Goal: Task Accomplishment & Management: Use online tool/utility

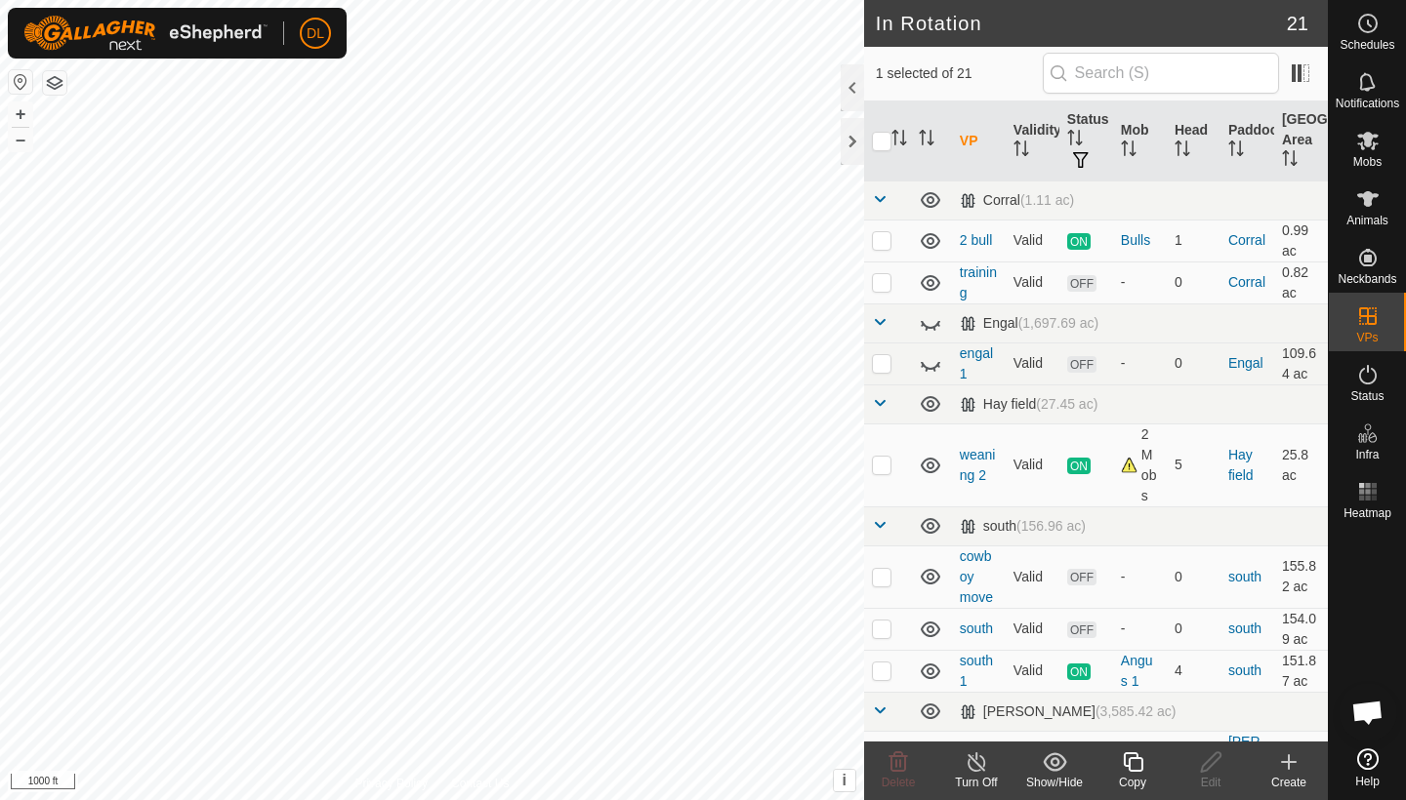
checkbox input "true"
checkbox input "false"
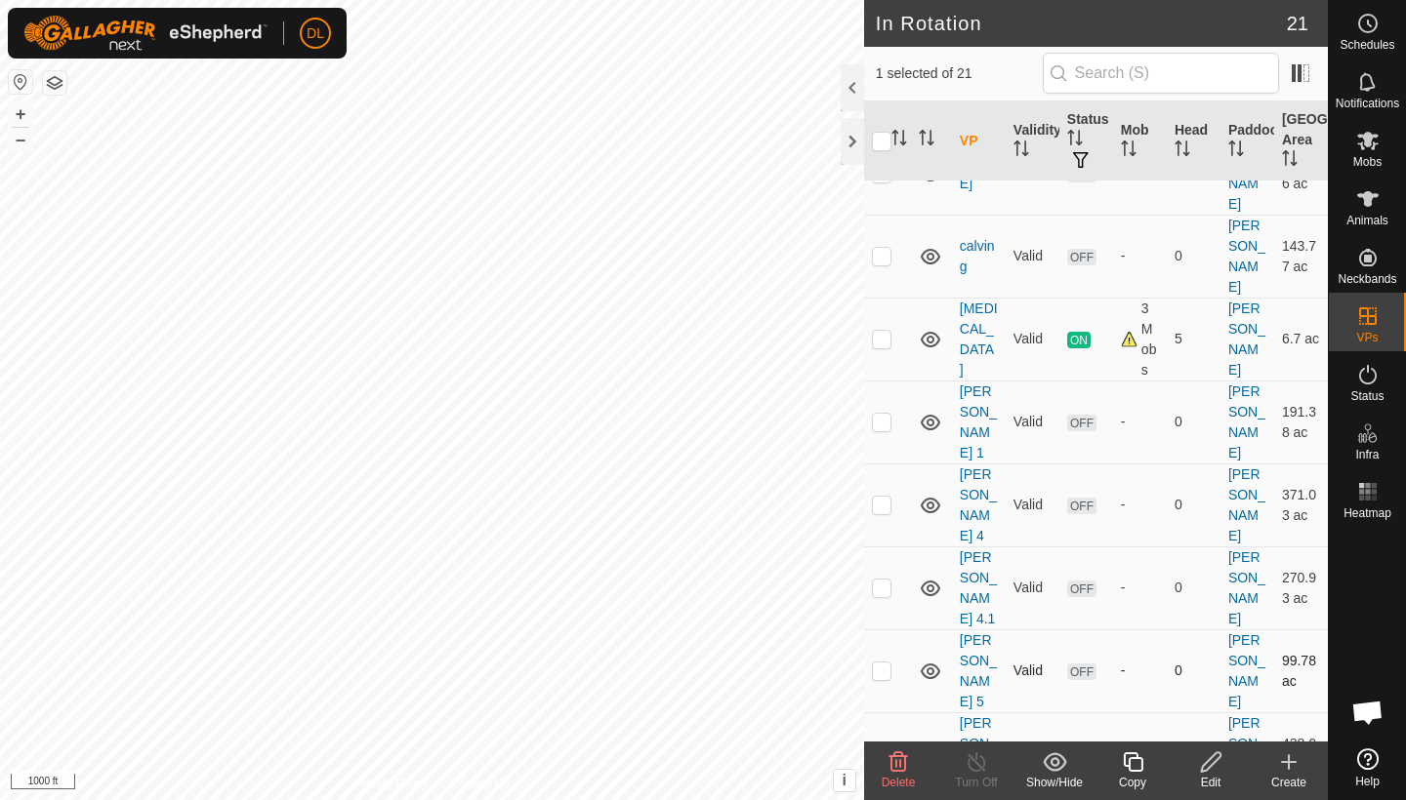
scroll to position [681, 0]
click at [1364, 212] on es-animals-svg-icon at bounding box center [1367, 199] width 35 height 31
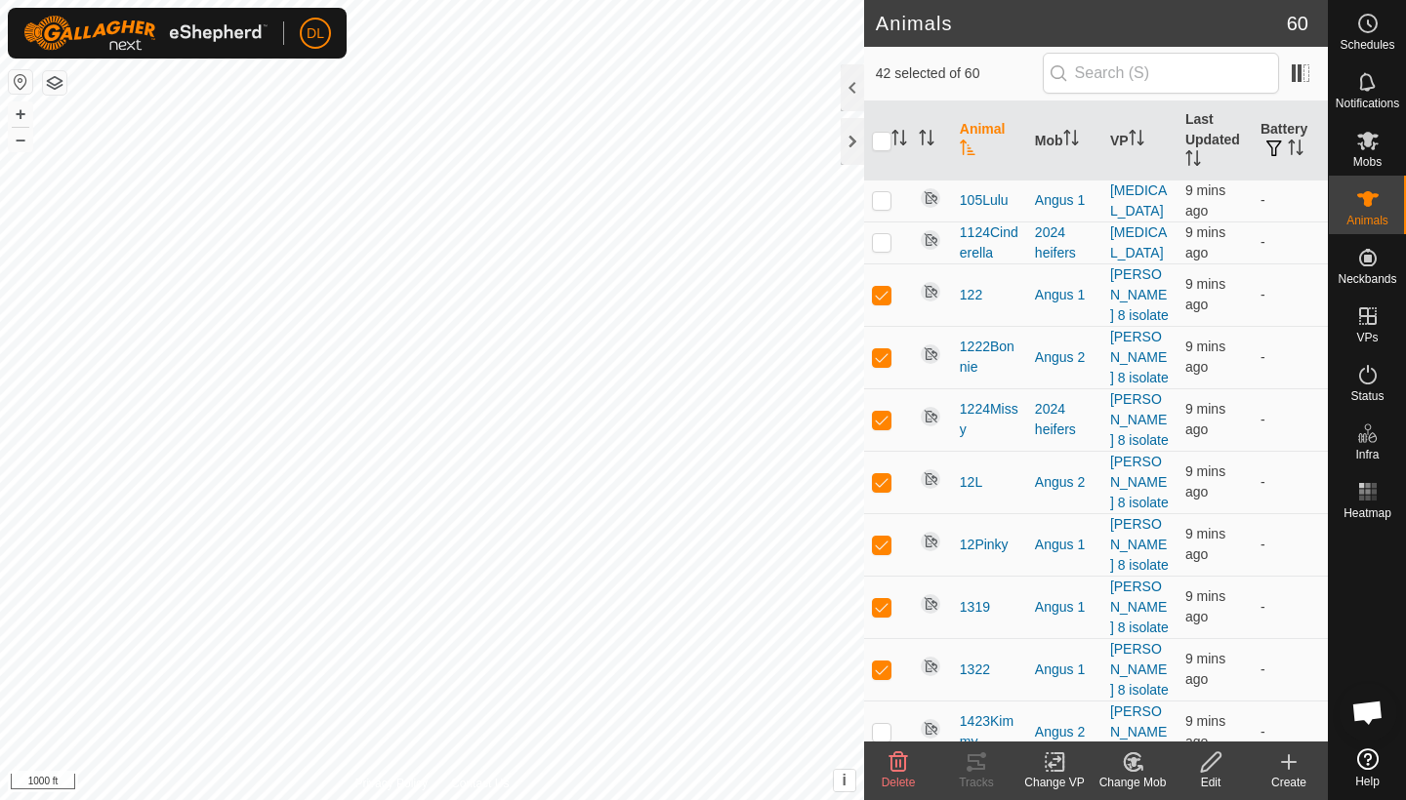
checkbox input "true"
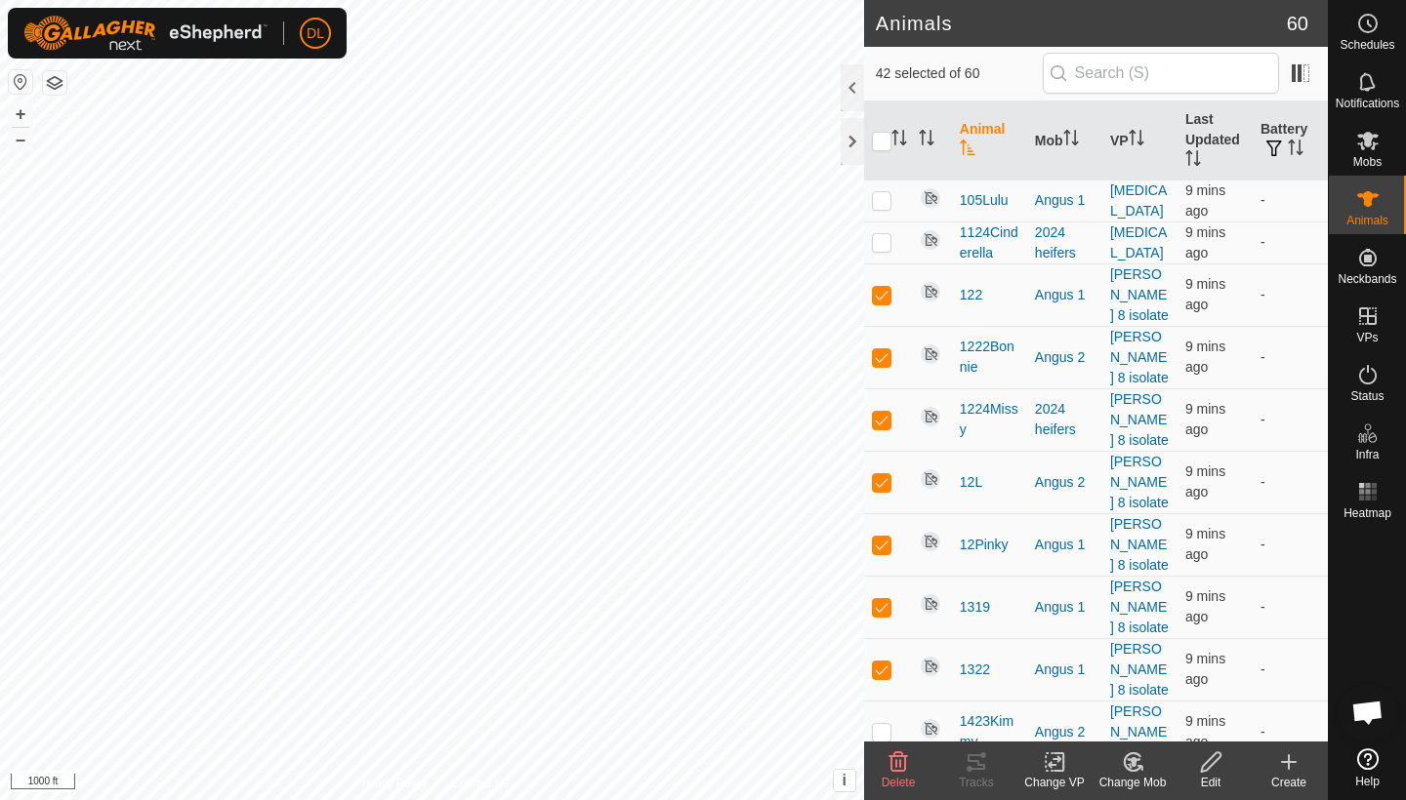
checkbox input "true"
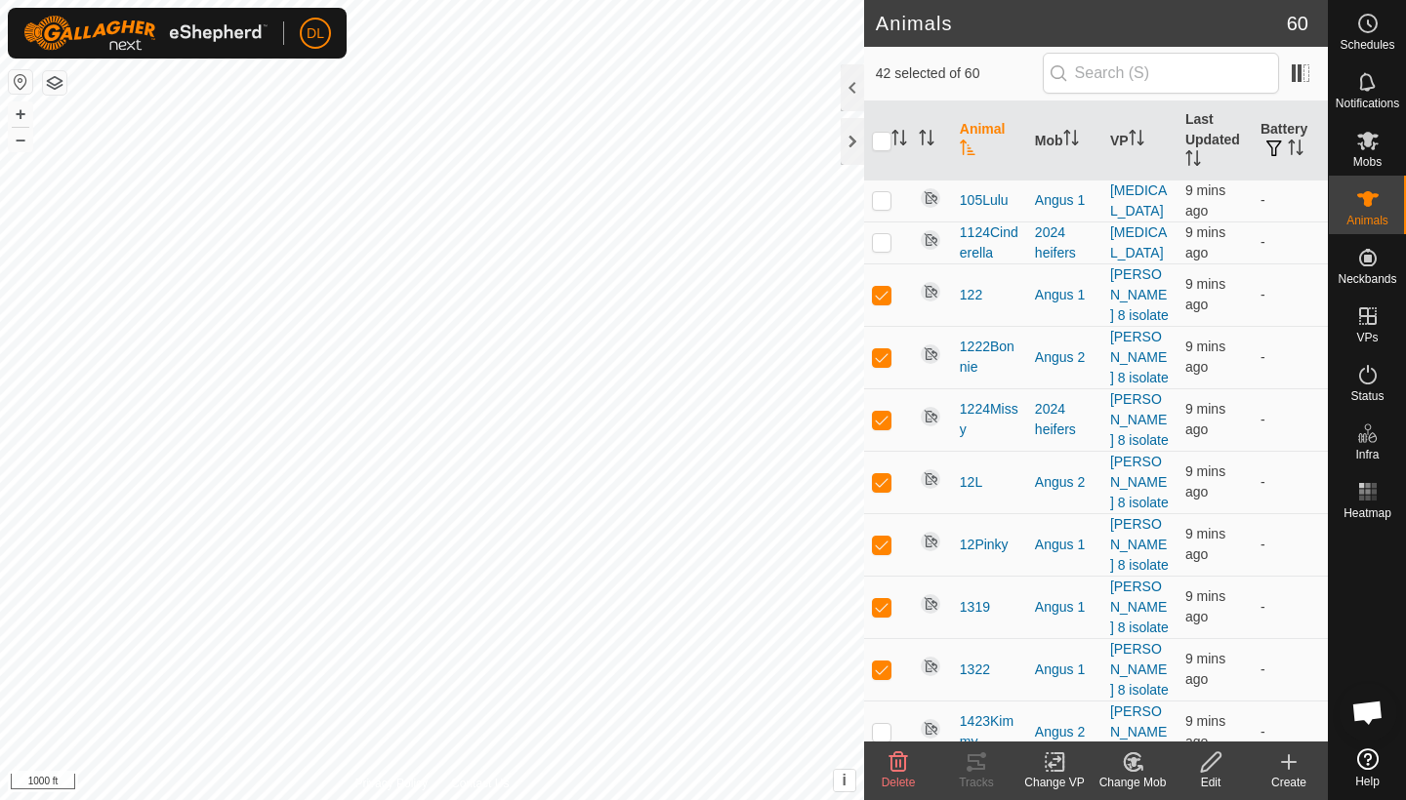
checkbox input "true"
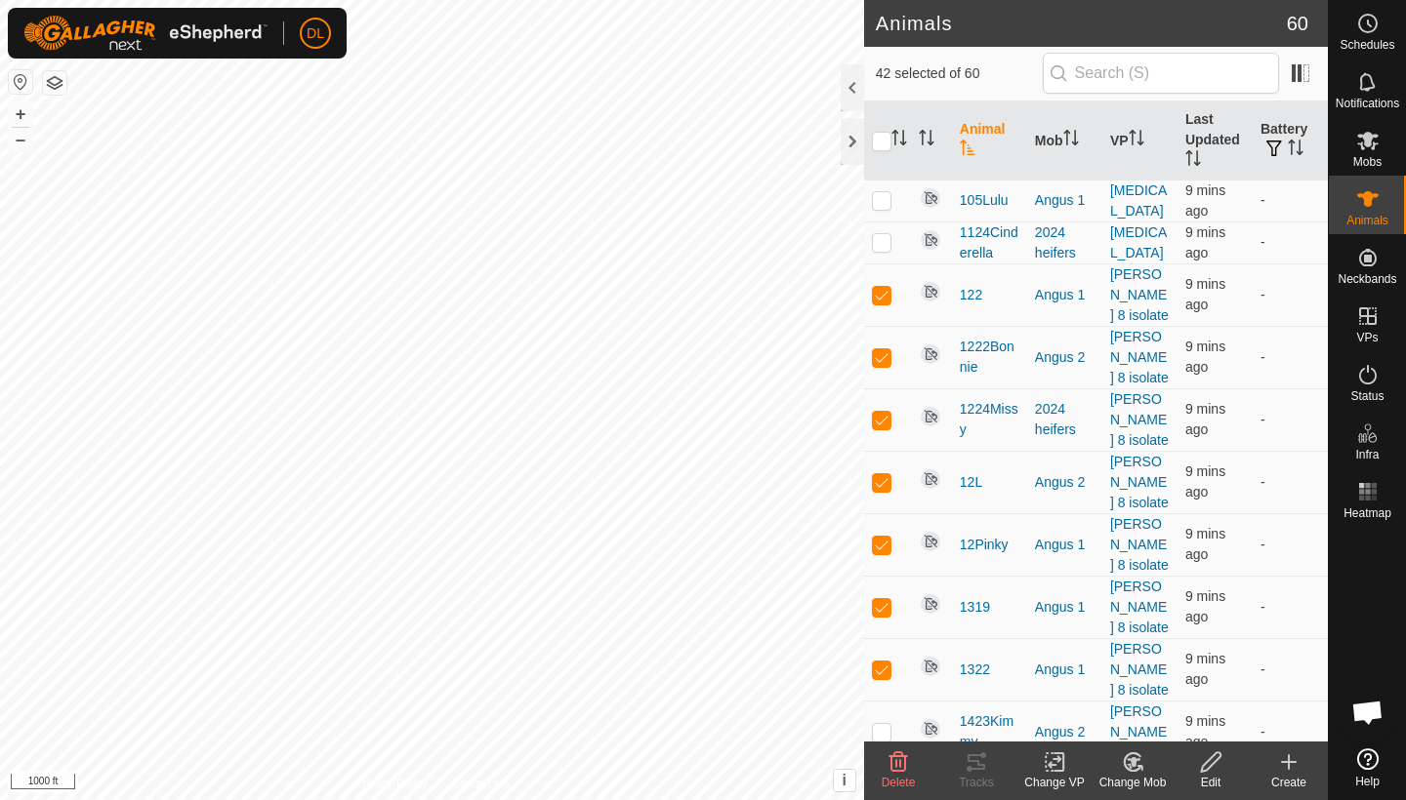
checkbox input "true"
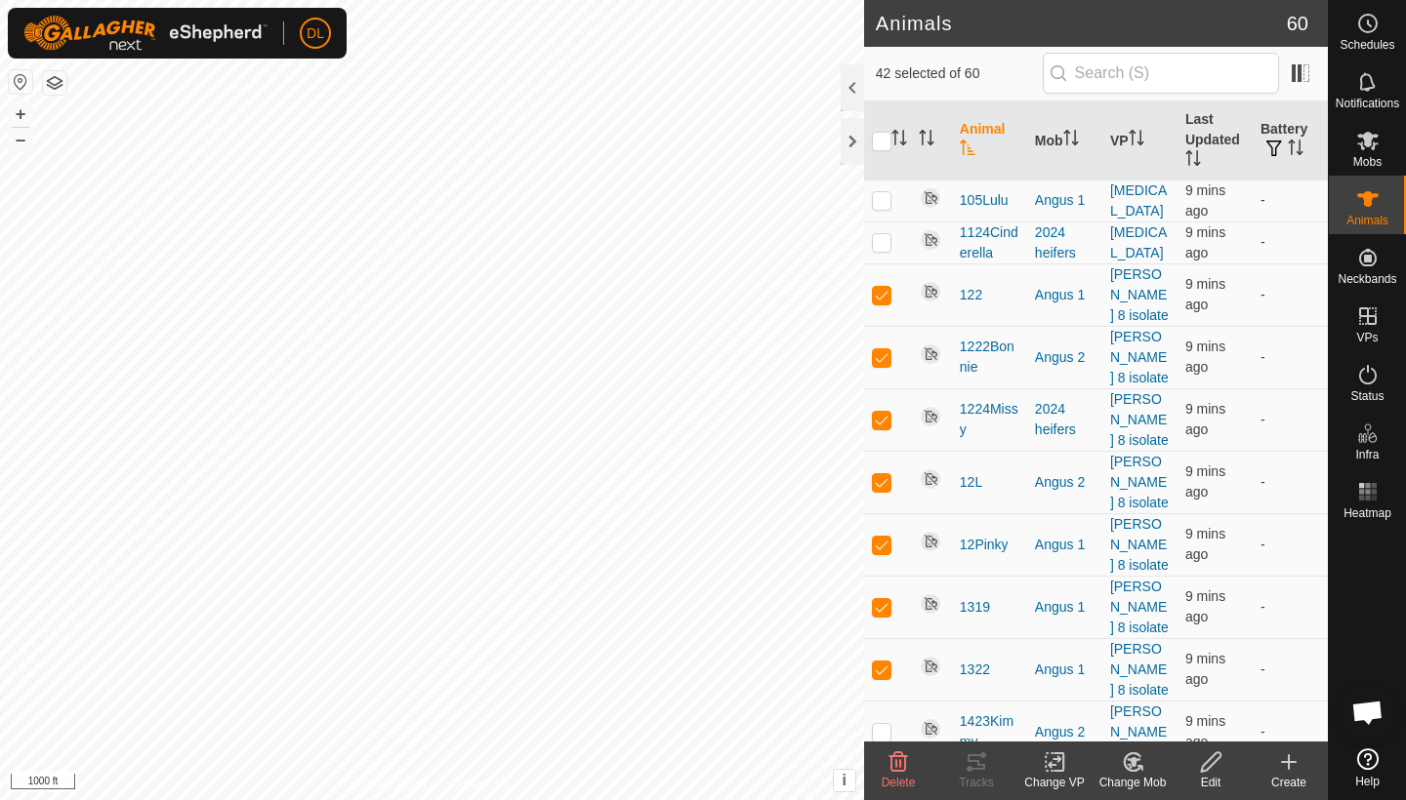
checkbox input "true"
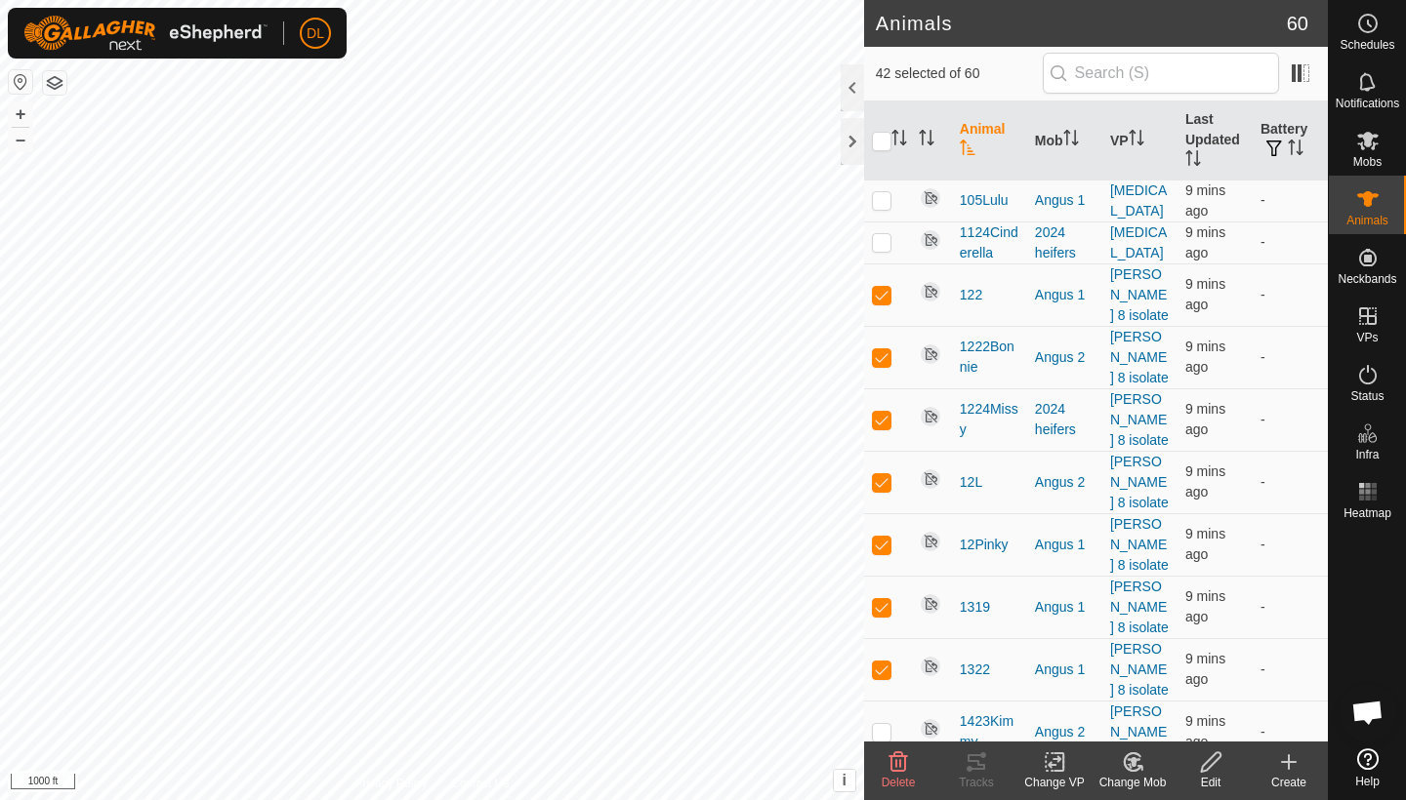
checkbox input "true"
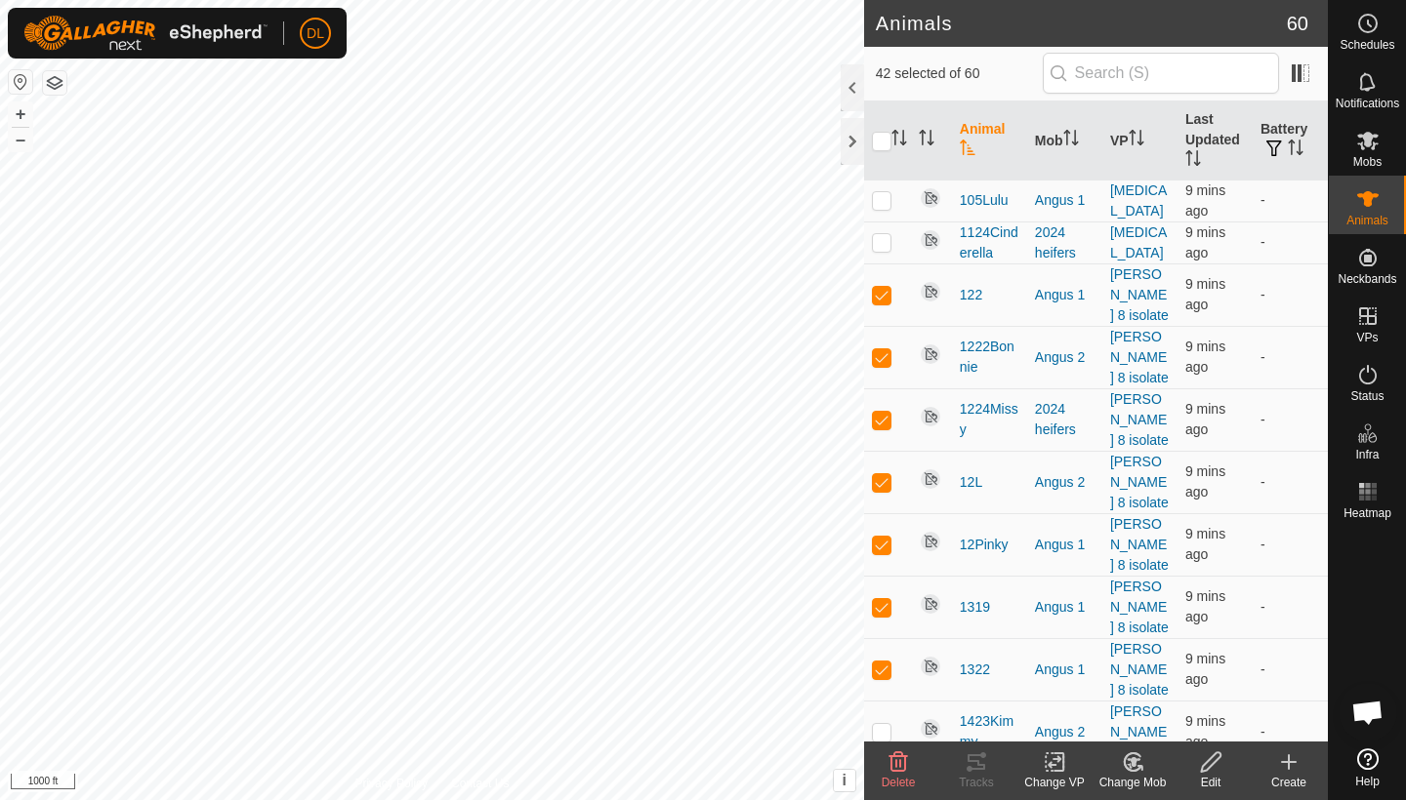
checkbox input "true"
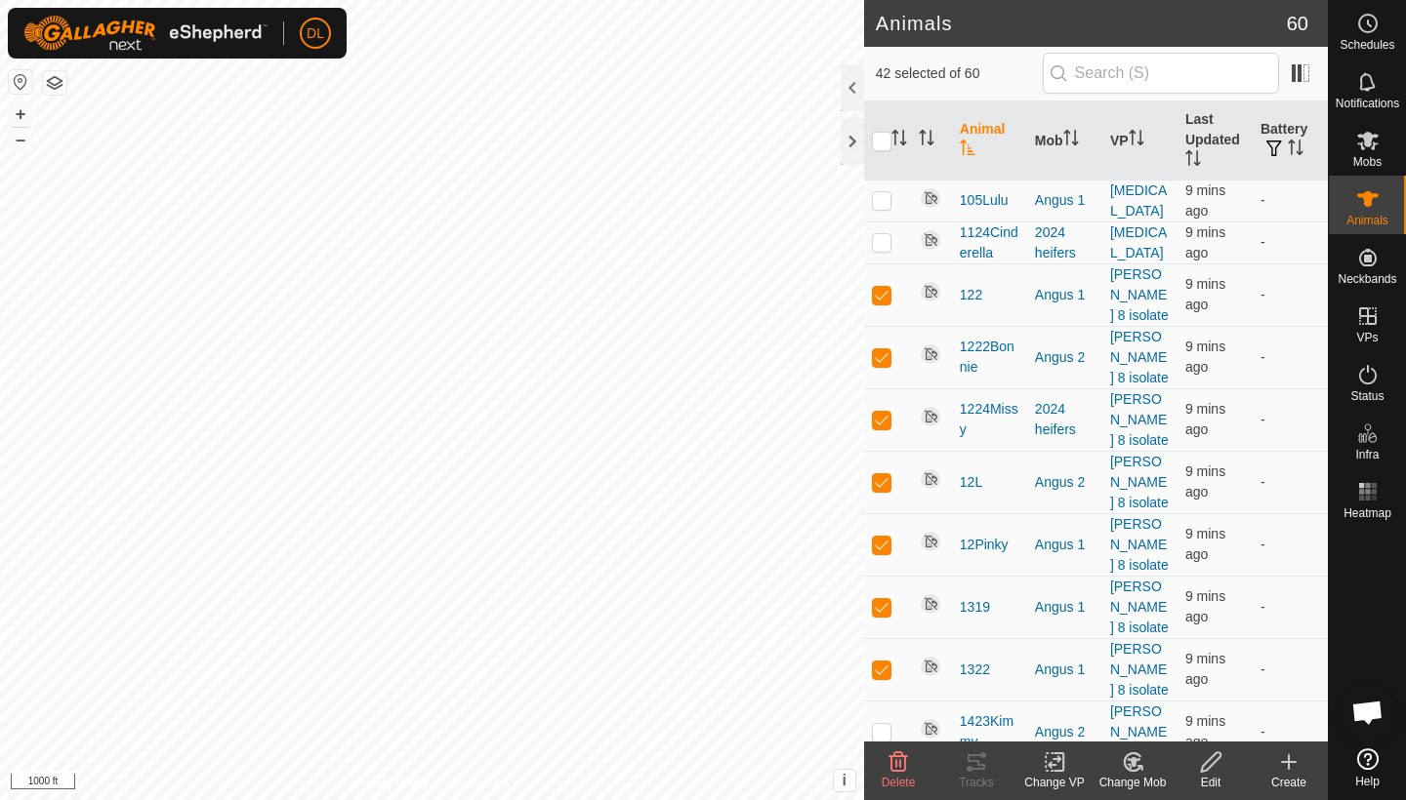
checkbox input "true"
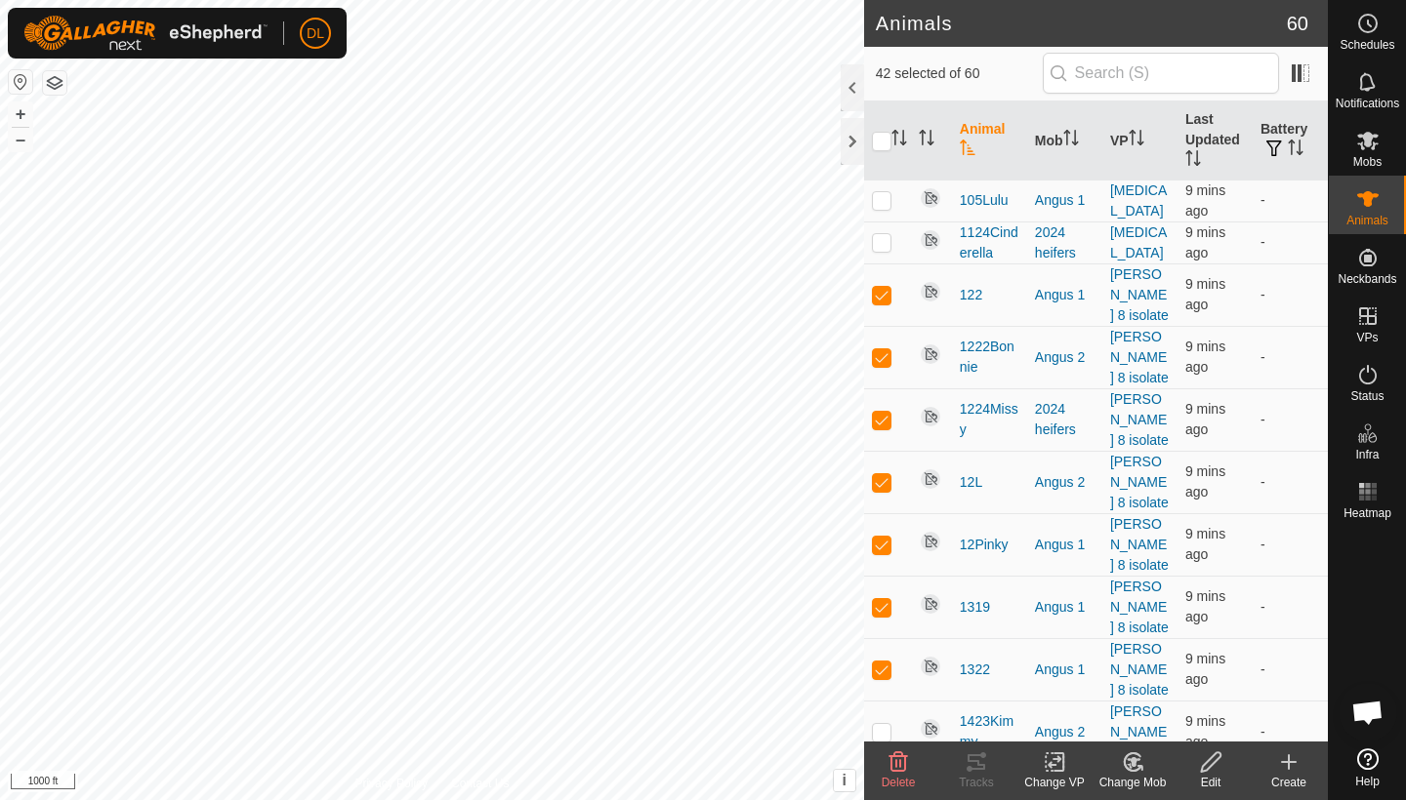
checkbox input "true"
click at [1043, 772] on icon at bounding box center [1054, 762] width 24 height 23
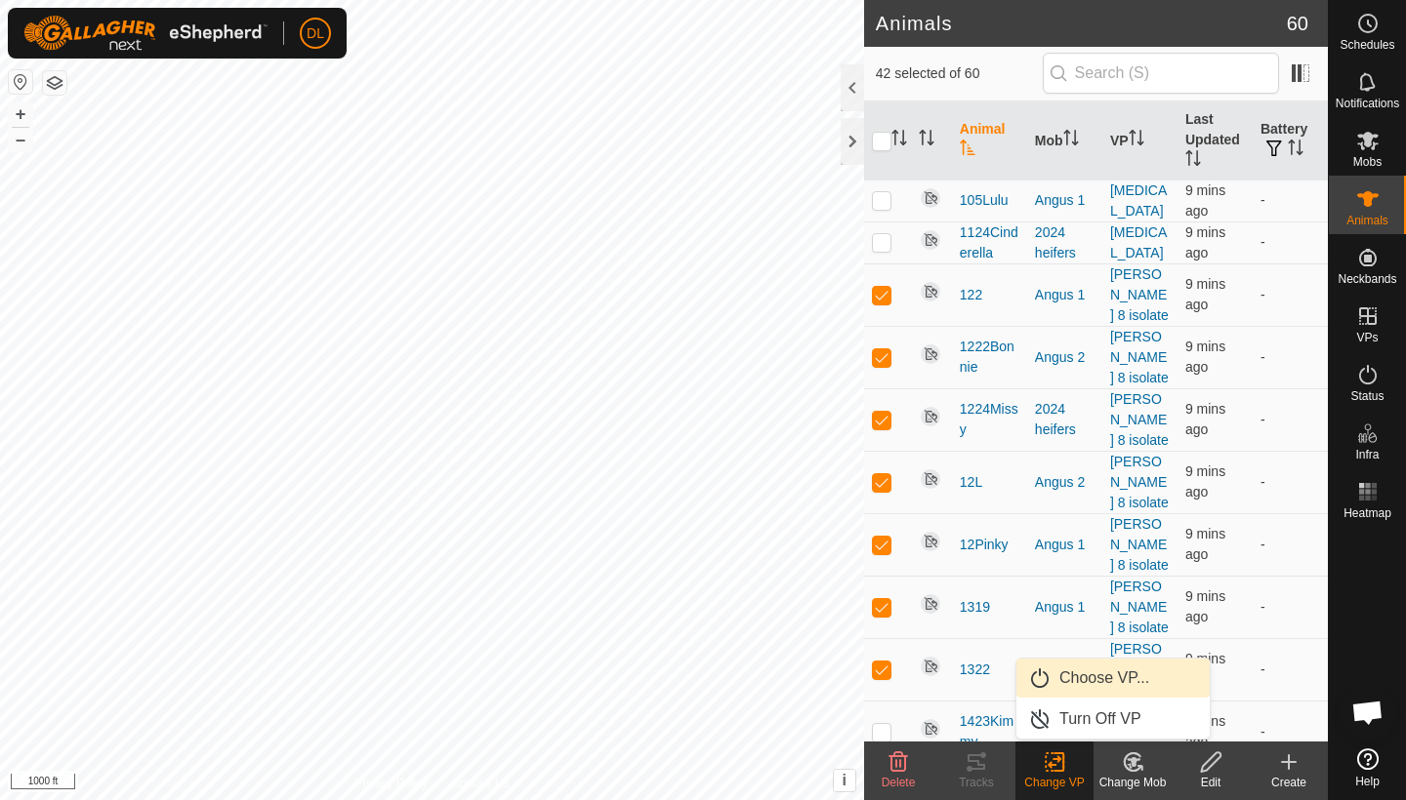
click at [1080, 682] on link "Choose VP..." at bounding box center [1112, 678] width 193 height 39
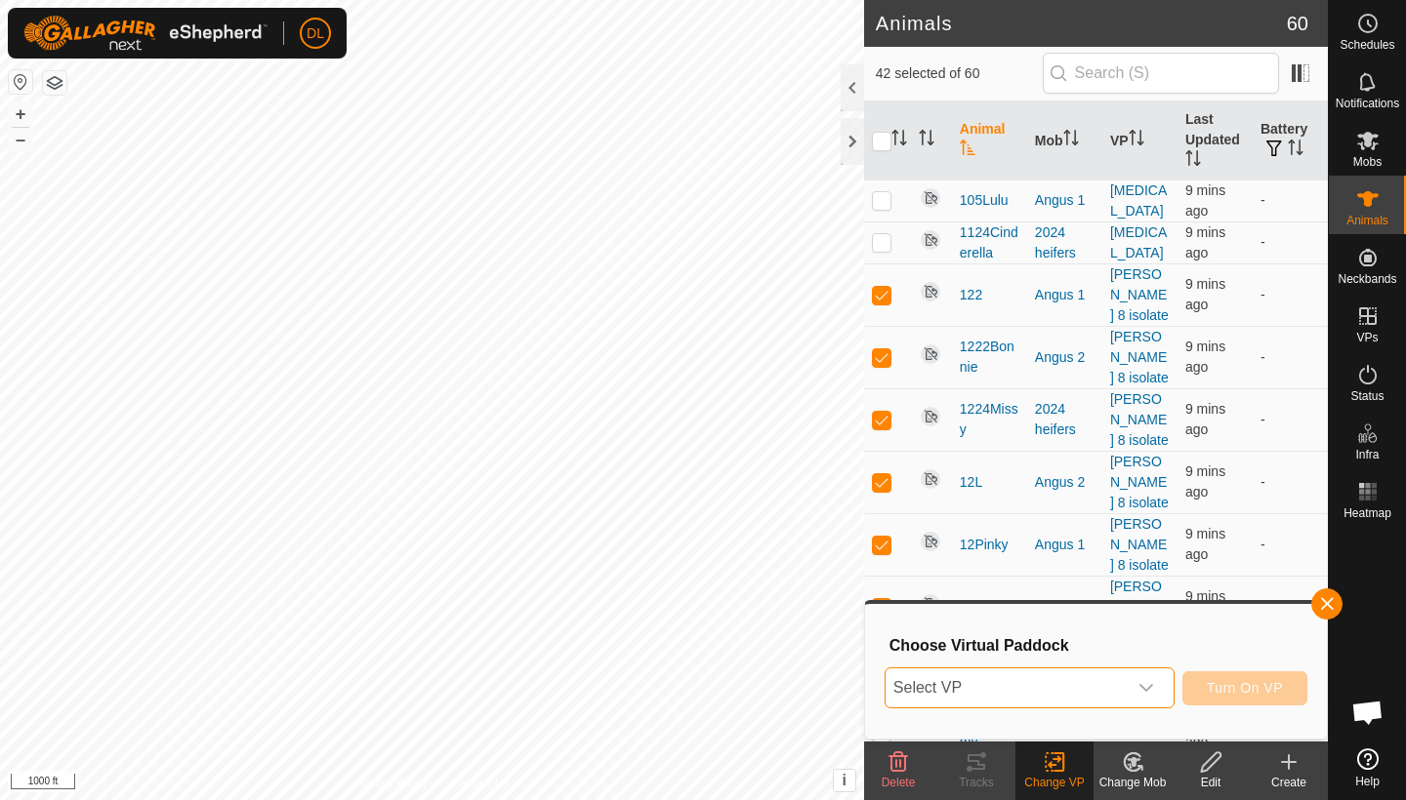
click at [1063, 691] on span "Select VP" at bounding box center [1005, 688] width 241 height 39
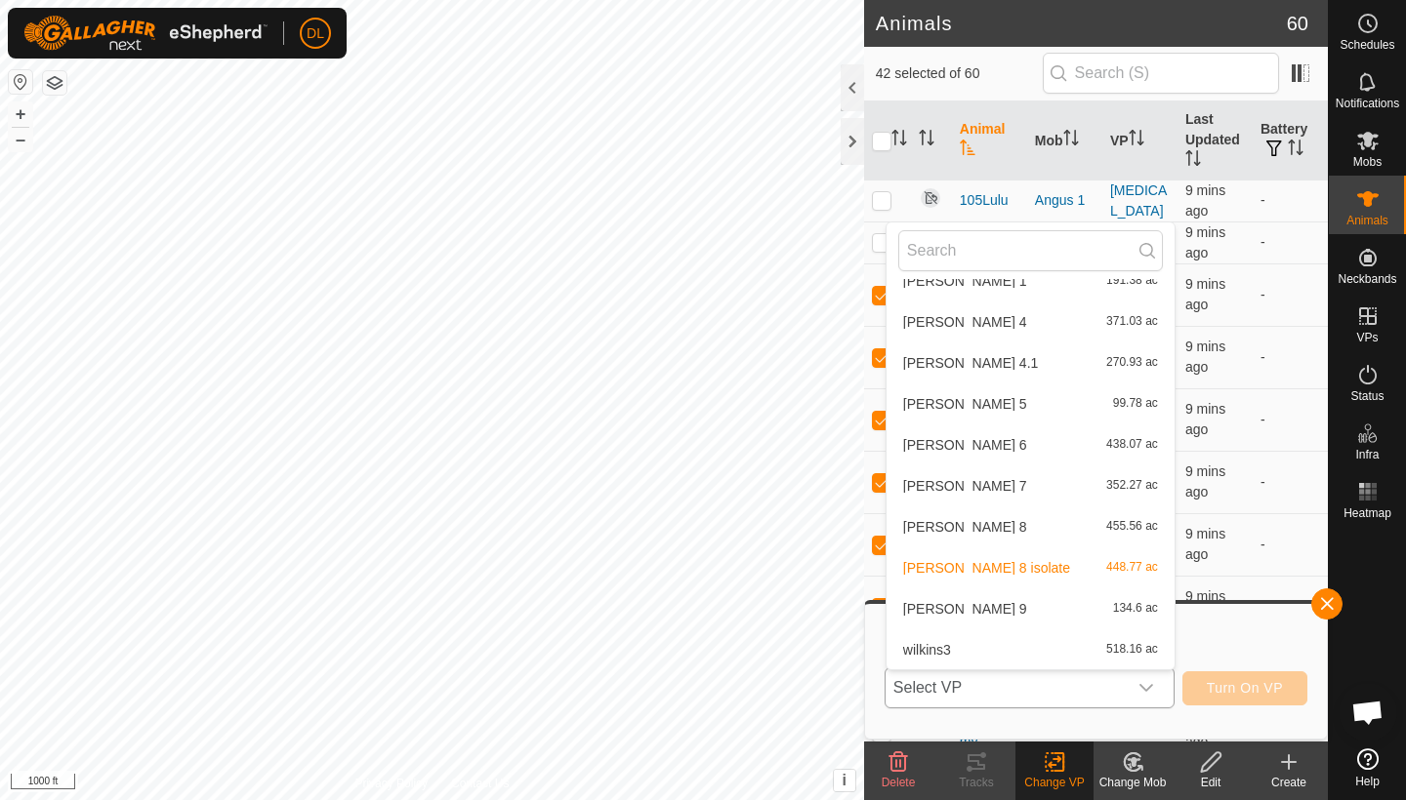
scroll to position [693, 0]
click at [946, 524] on li "[PERSON_NAME] 8 455.56 ac" at bounding box center [1030, 527] width 288 height 39
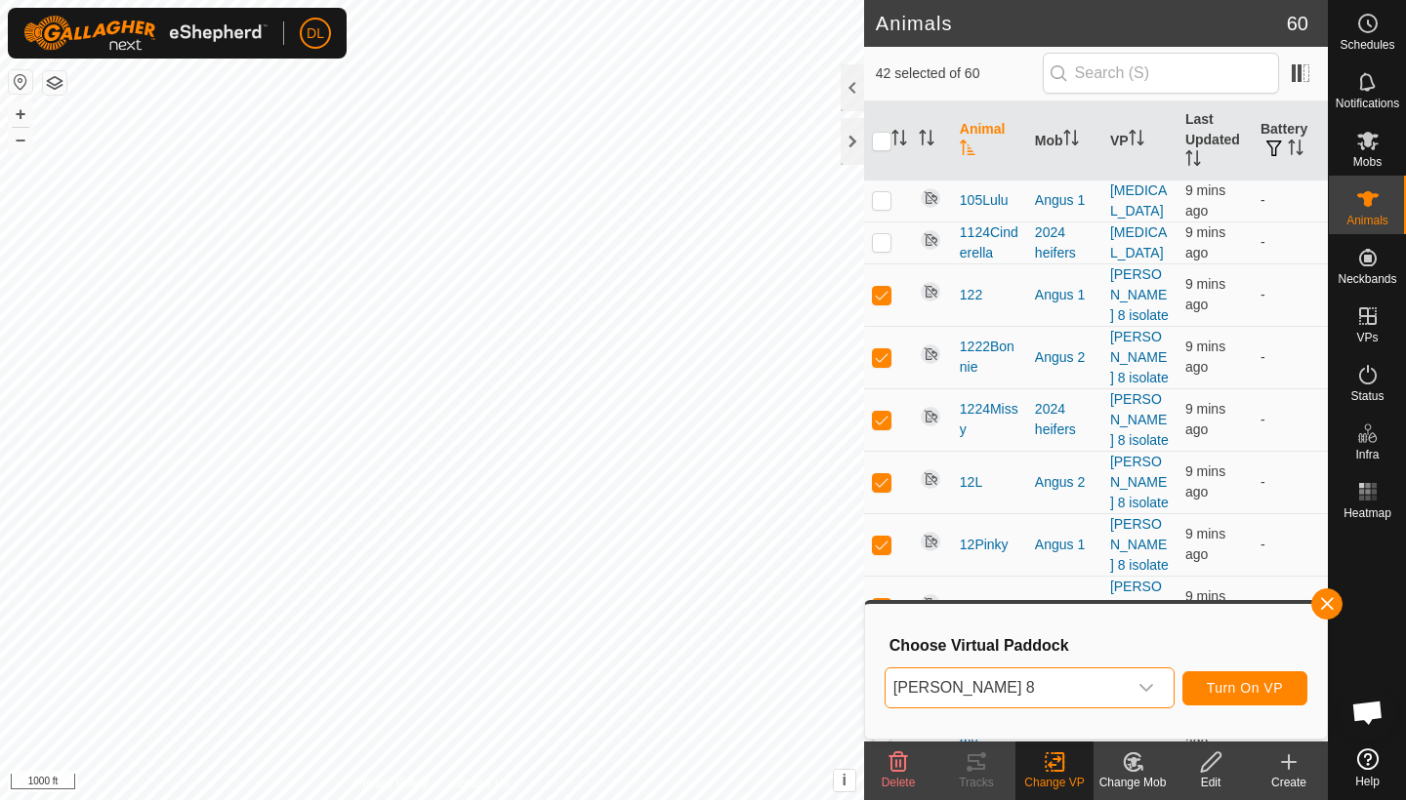
click at [1245, 686] on span "Turn On VP" at bounding box center [1244, 688] width 76 height 16
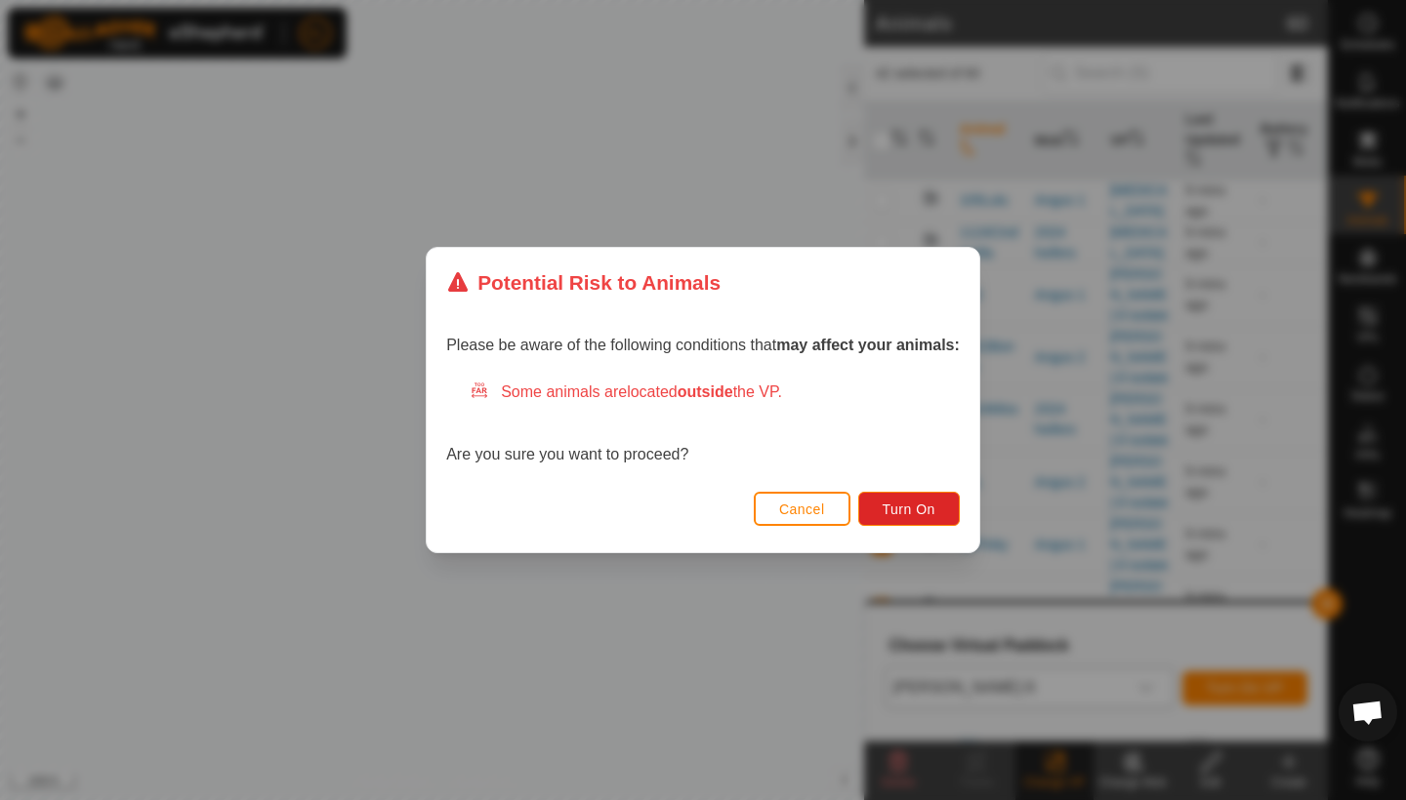
click at [789, 508] on span "Cancel" at bounding box center [802, 510] width 46 height 16
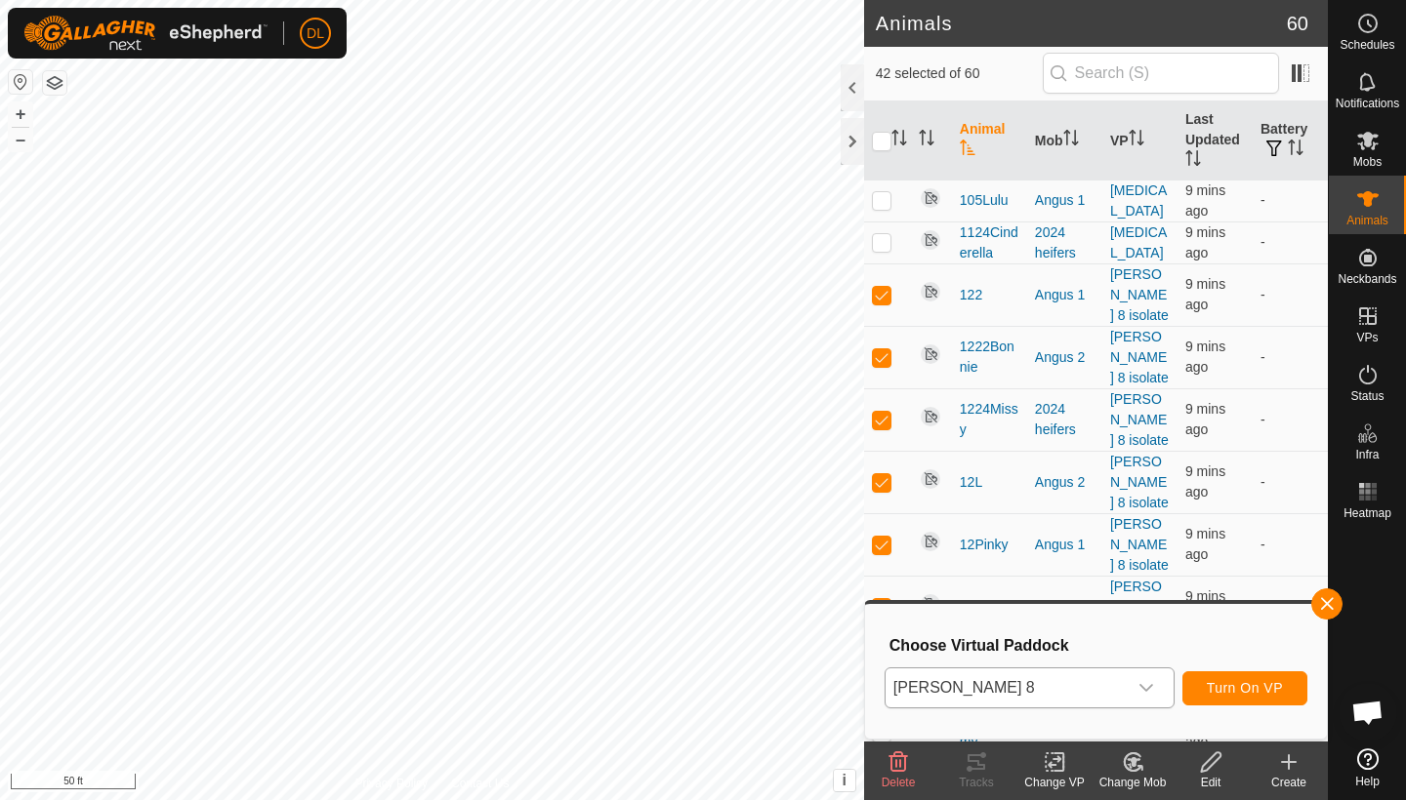
click at [1232, 684] on span "Turn On VP" at bounding box center [1244, 688] width 76 height 16
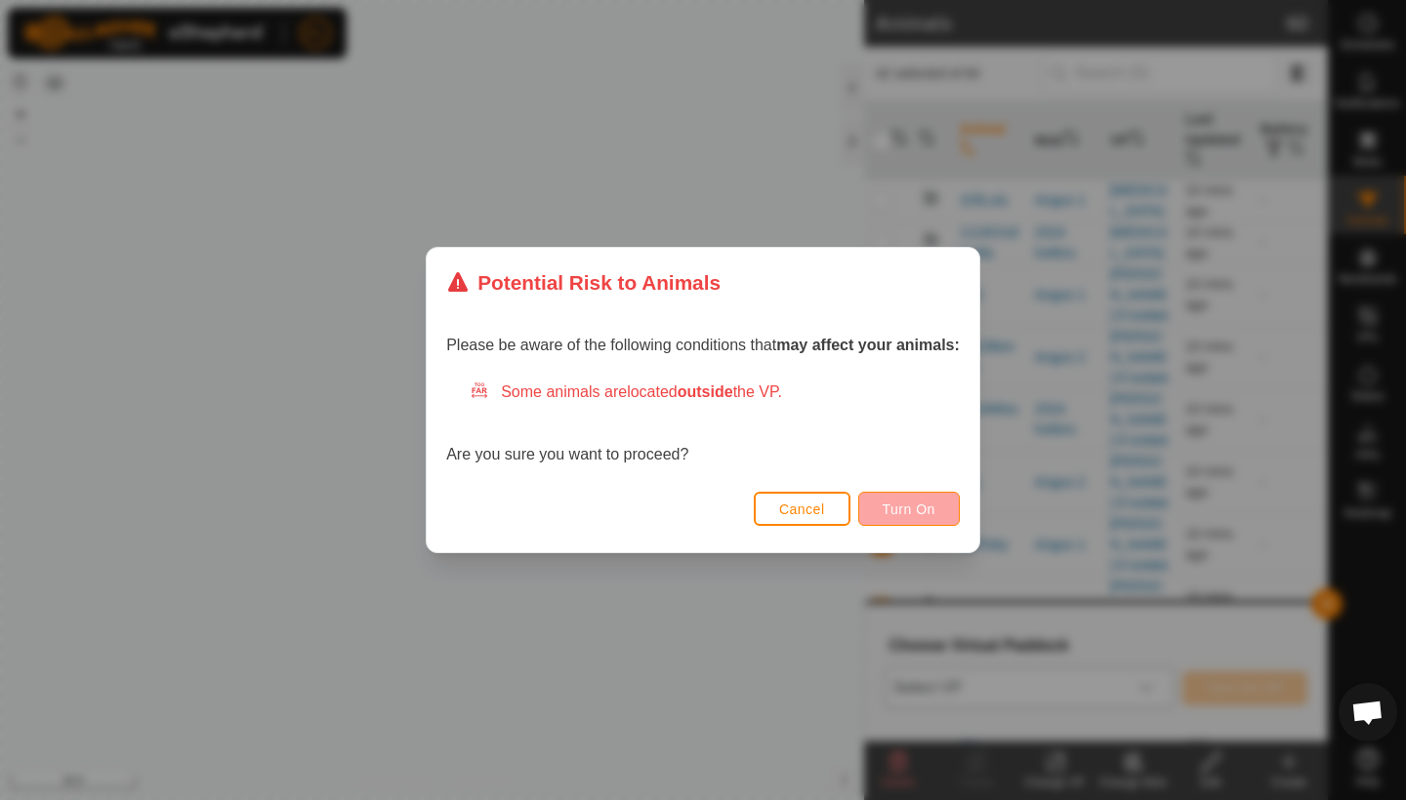
click at [901, 500] on button "Turn On" at bounding box center [909, 509] width 102 height 34
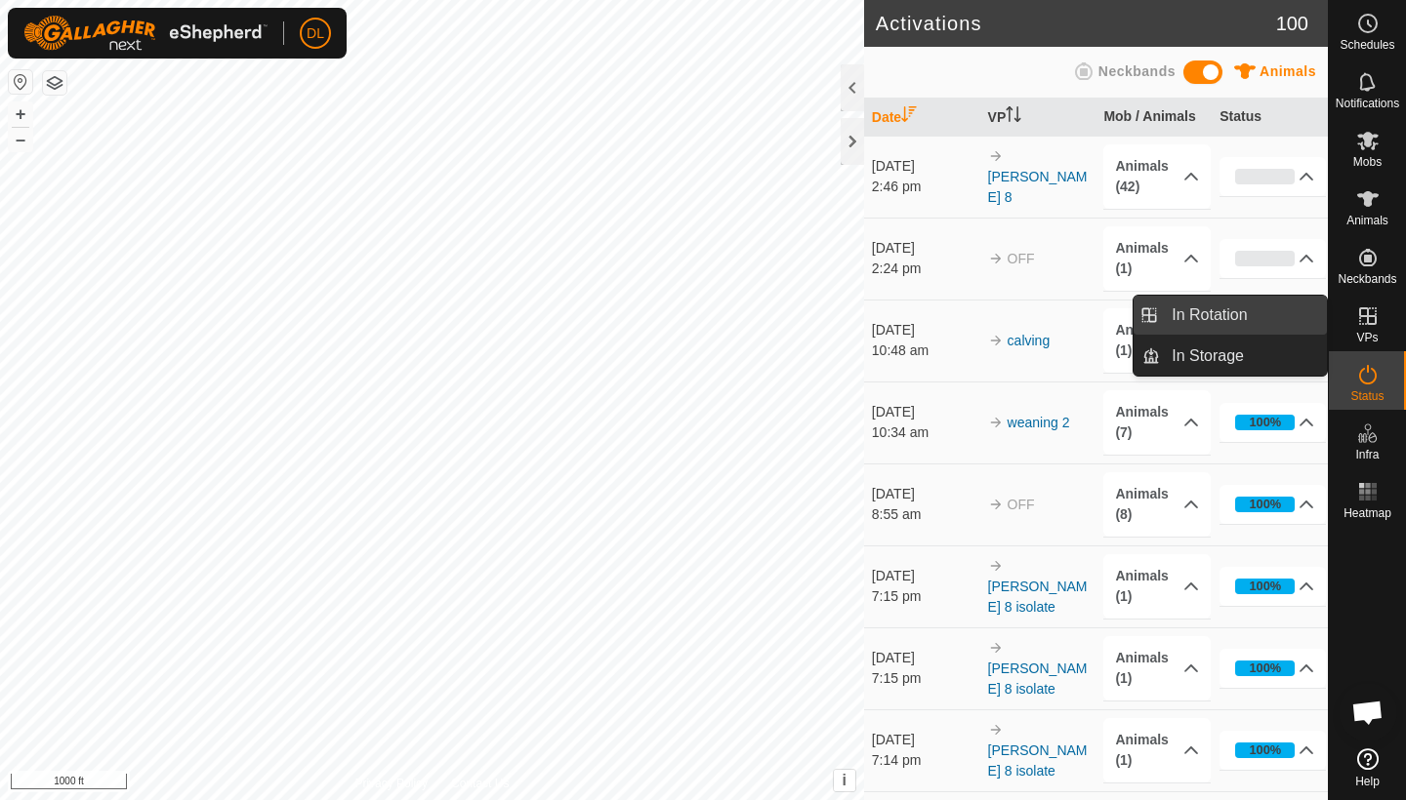
click at [1247, 313] on link "In Rotation" at bounding box center [1243, 315] width 167 height 39
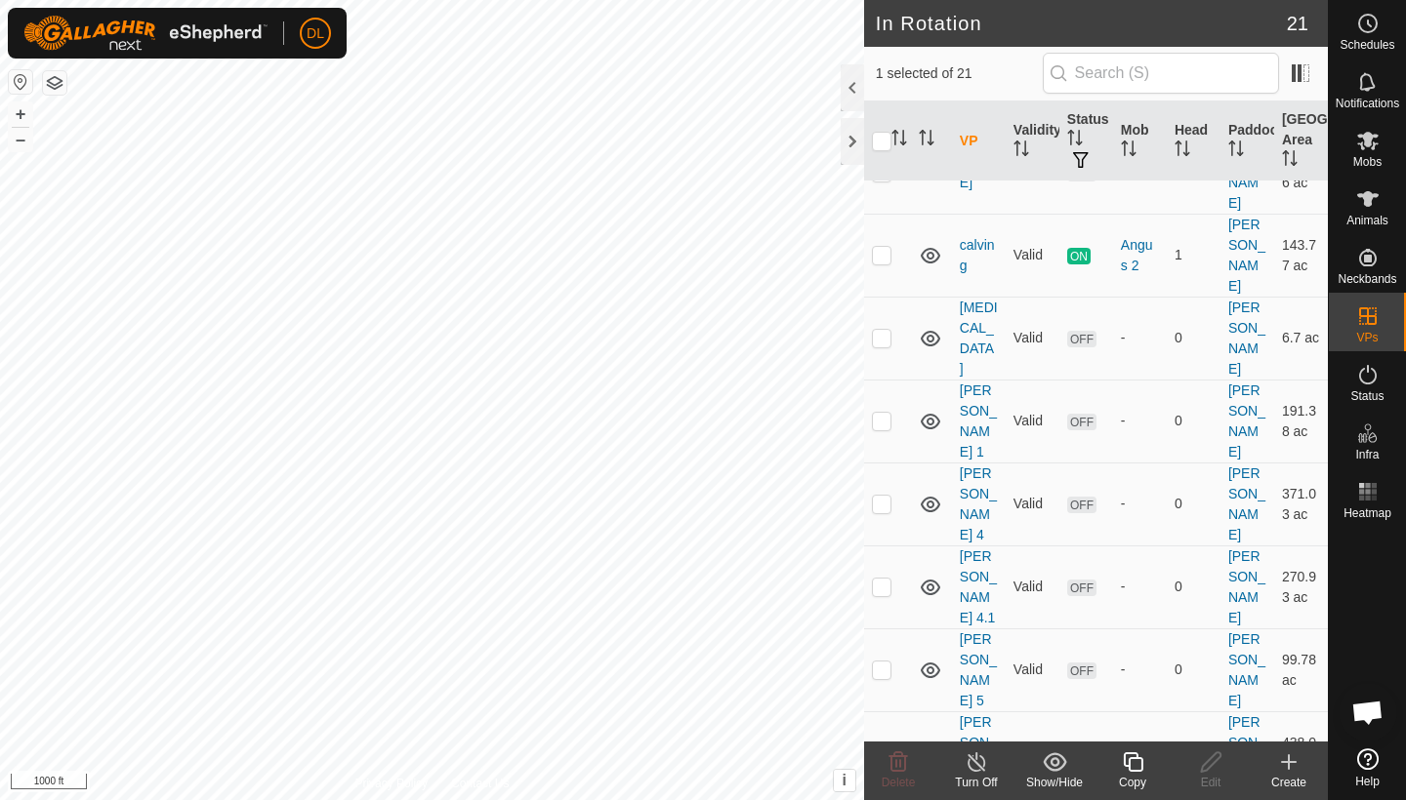
scroll to position [681, 0]
checkbox input "false"
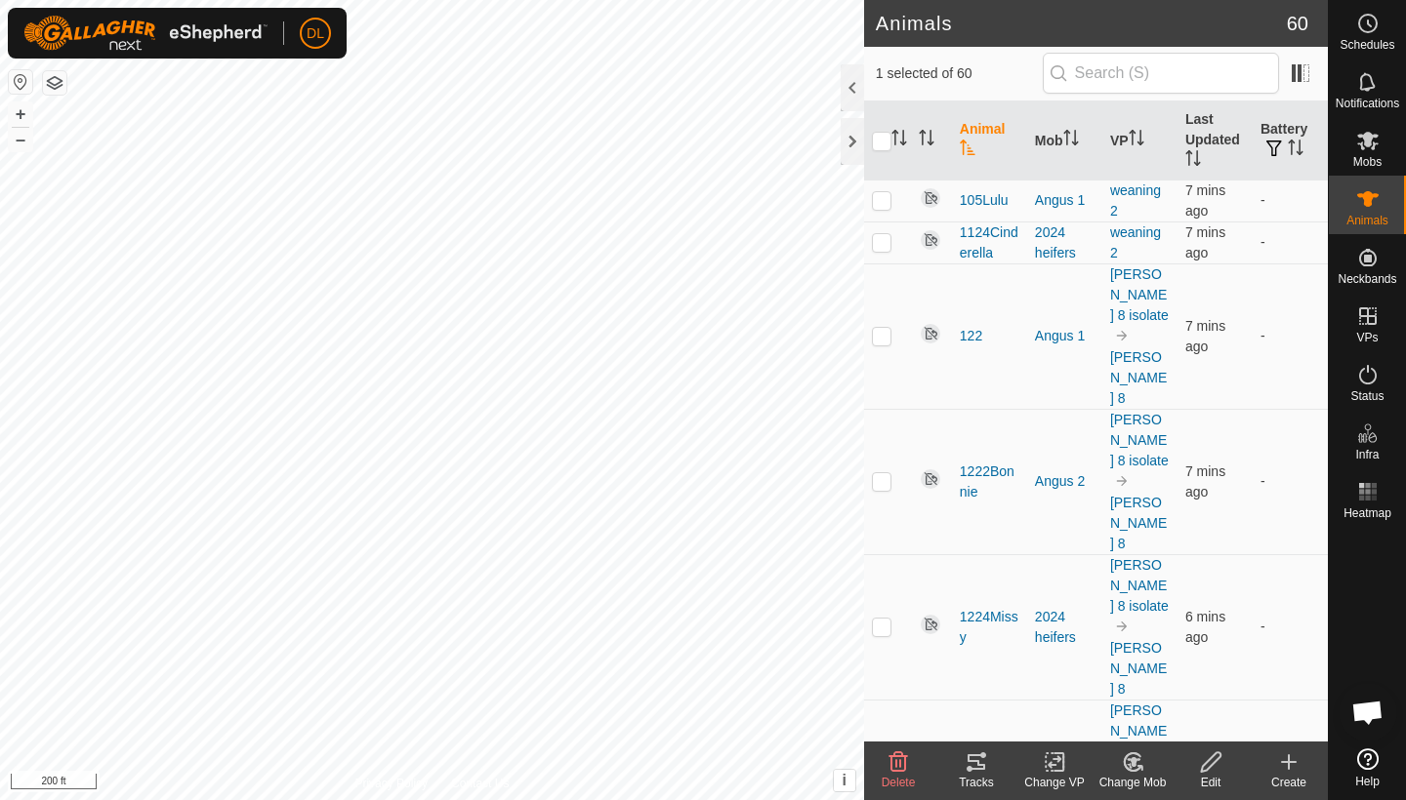
click at [971, 766] on icon at bounding box center [975, 762] width 23 height 23
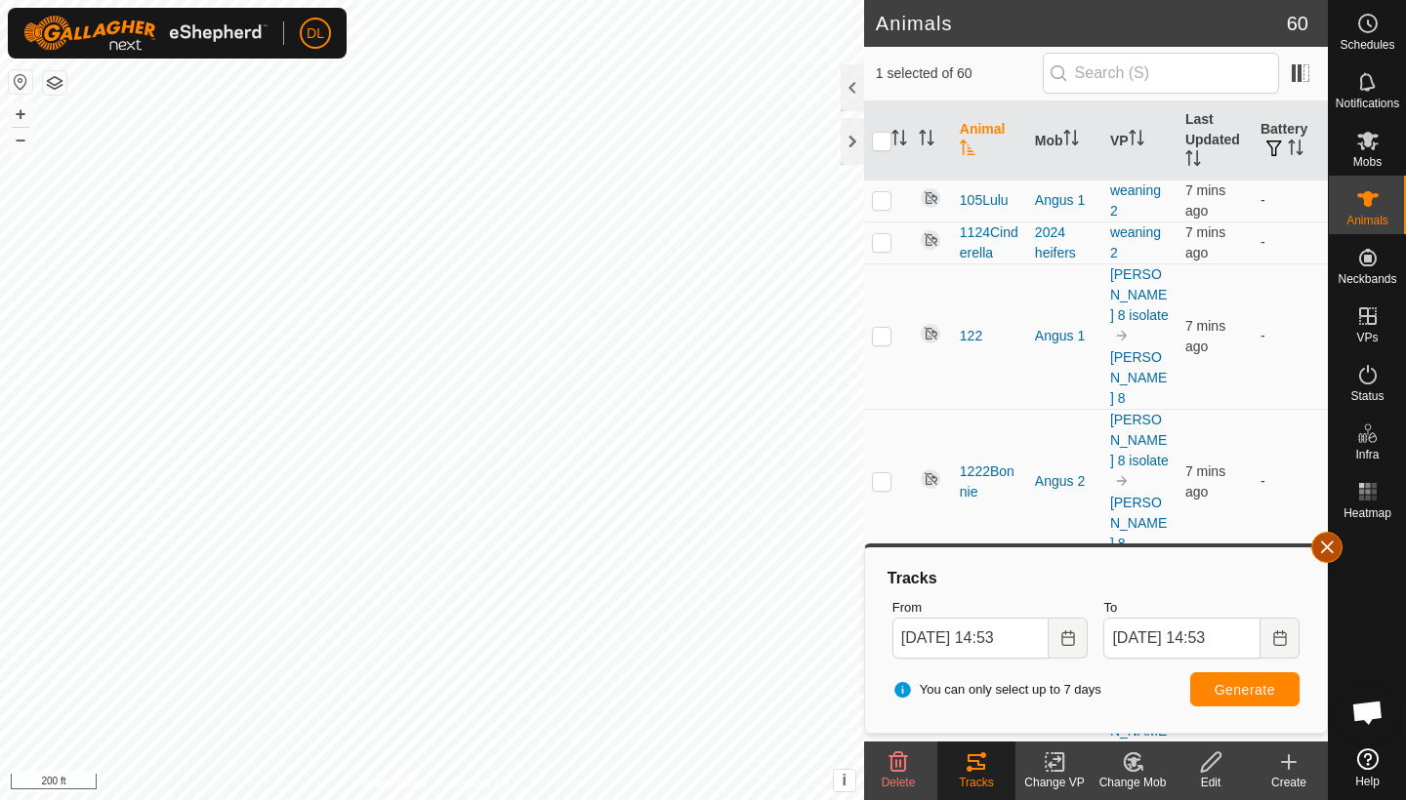
click at [1324, 543] on button "button" at bounding box center [1326, 547] width 31 height 31
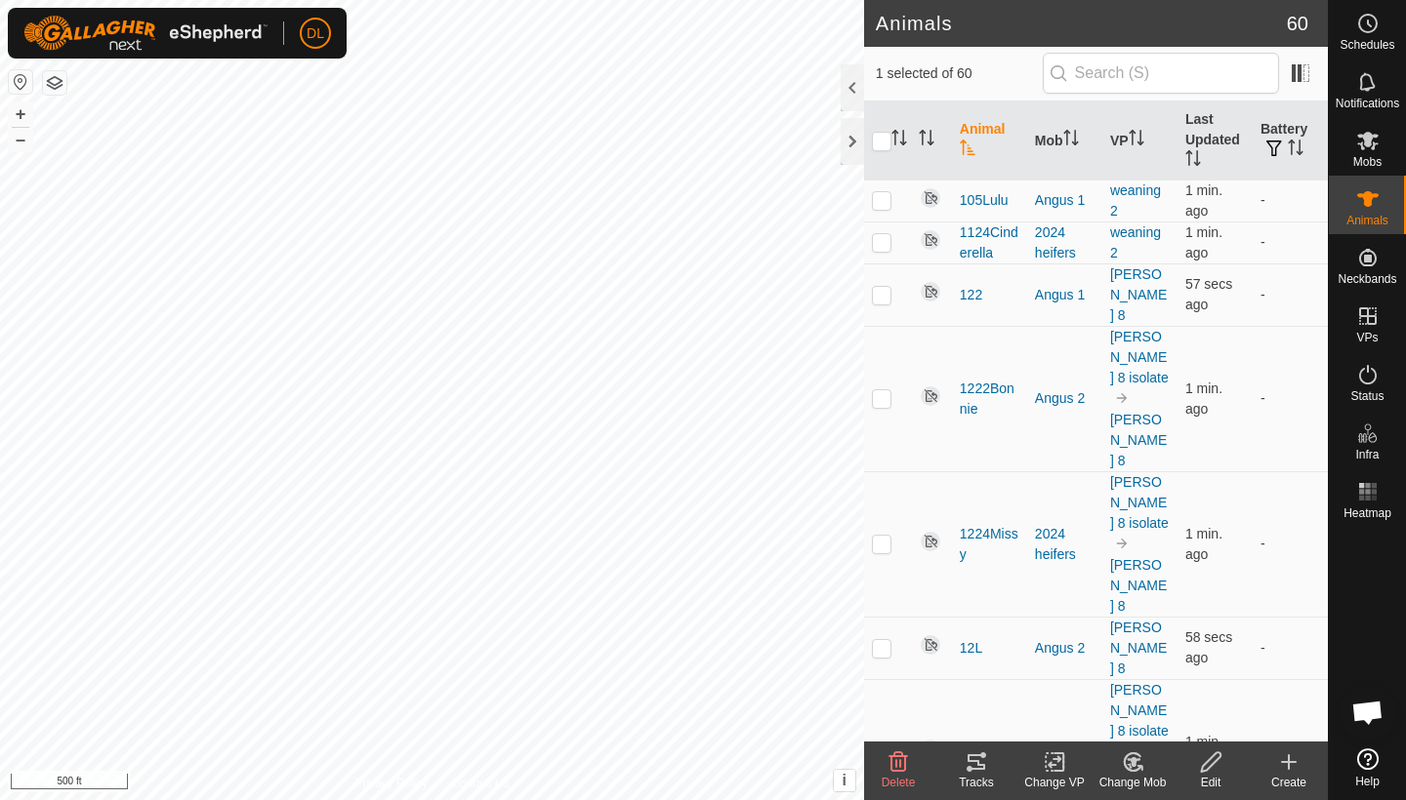
click at [970, 768] on icon at bounding box center [976, 763] width 18 height 16
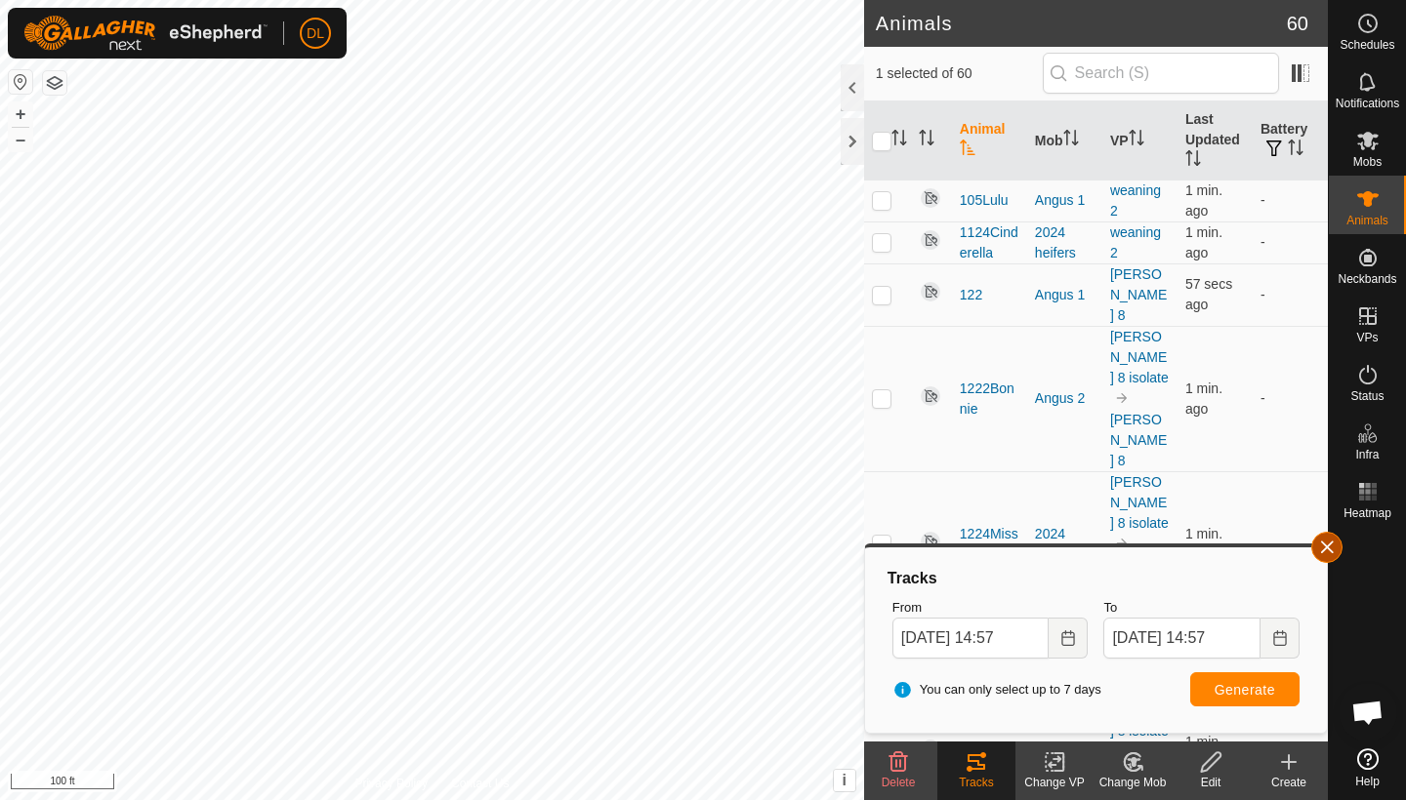
click at [1323, 545] on button "button" at bounding box center [1326, 547] width 31 height 31
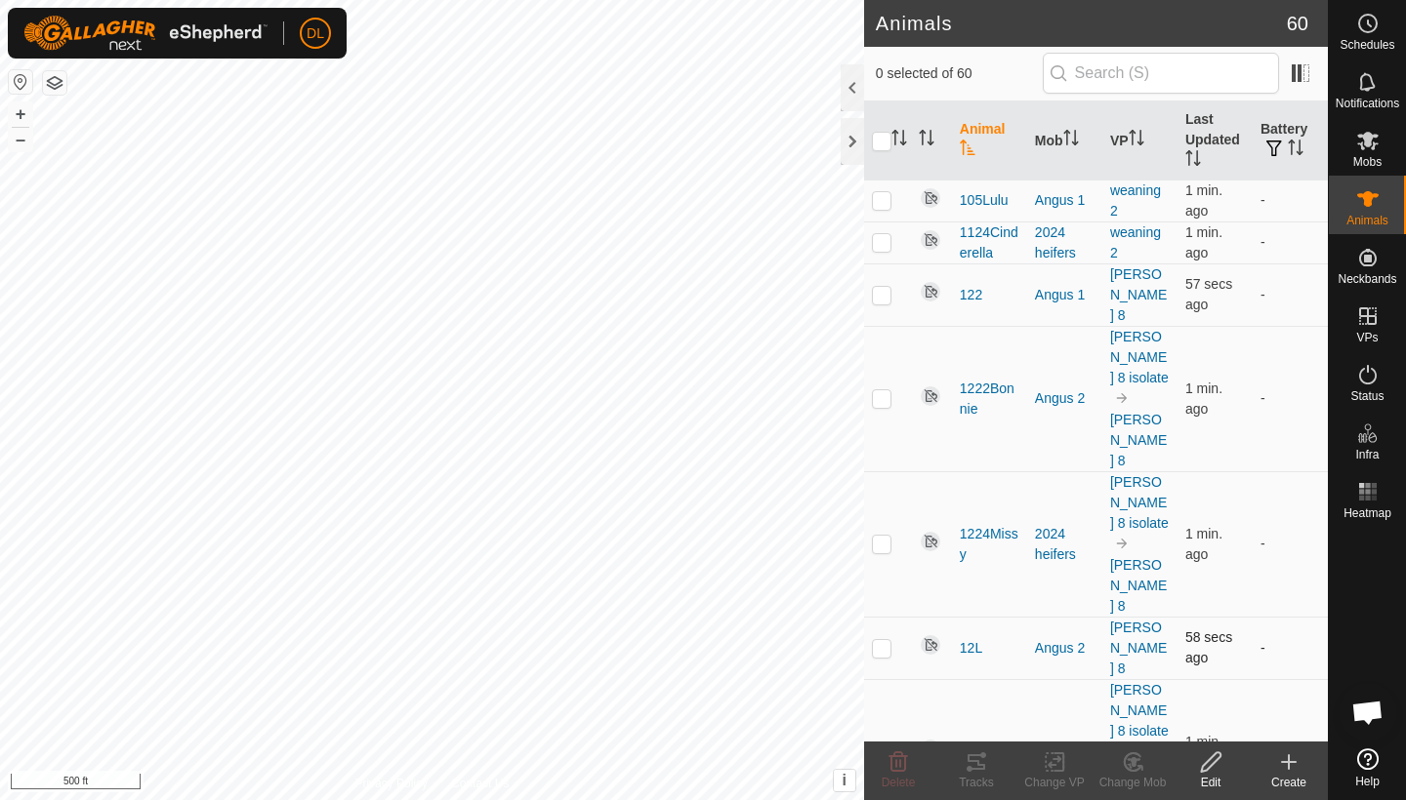
checkbox input "false"
